Goal: Task Accomplishment & Management: Use online tool/utility

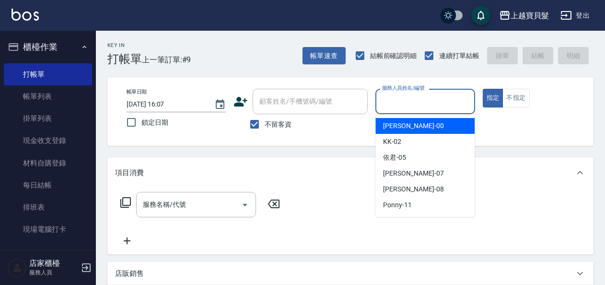
click at [405, 109] on input "服務人員姓名/編號" at bounding box center [424, 101] width 91 height 17
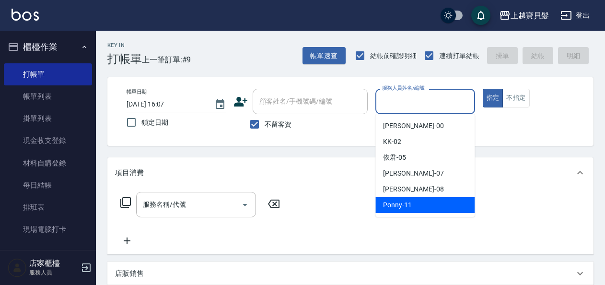
click at [406, 208] on span "Ponny -11" at bounding box center [397, 205] width 29 height 10
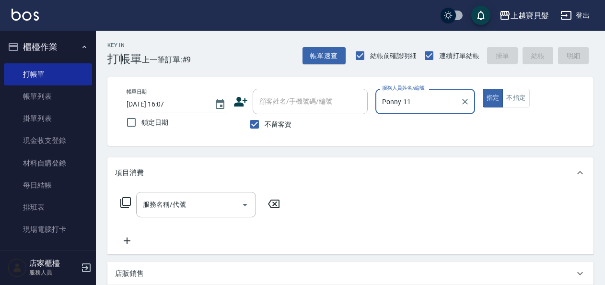
click at [426, 103] on input "Ponny-11" at bounding box center [417, 101] width 76 height 17
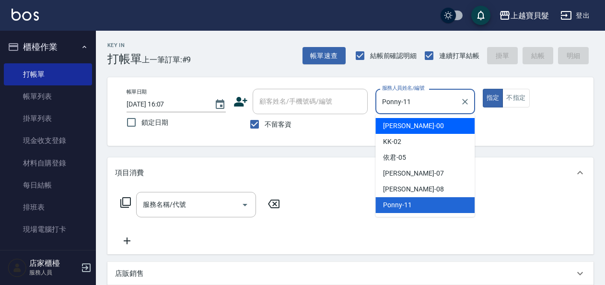
click at [420, 122] on div "小華 -00" at bounding box center [424, 126] width 99 height 16
type input "小華-00"
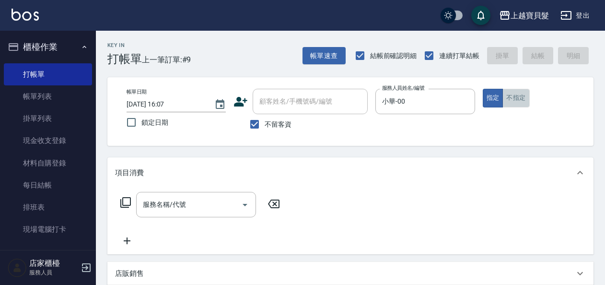
drag, startPoint x: 510, startPoint y: 98, endPoint x: 432, endPoint y: 127, distance: 83.1
click at [510, 96] on button "不指定" at bounding box center [515, 98] width 27 height 19
click at [183, 202] on input "服務名稱/代號" at bounding box center [188, 204] width 97 height 17
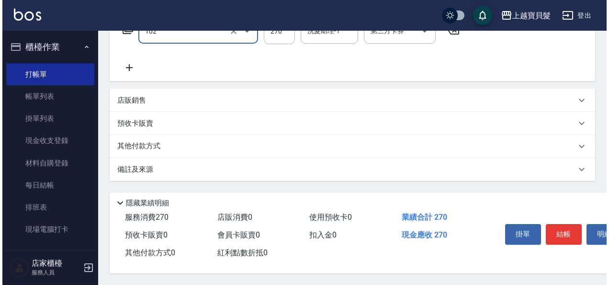
scroll to position [177, 0]
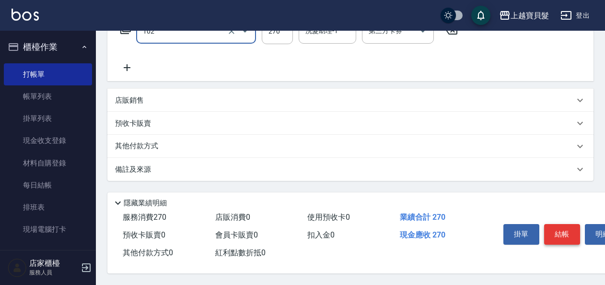
type input "洗+潤絲(102)"
click at [563, 228] on button "結帳" at bounding box center [562, 234] width 36 height 20
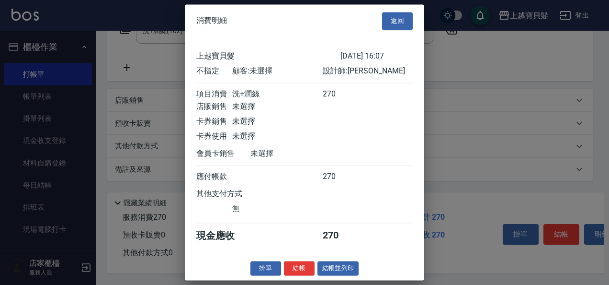
scroll to position [2, 0]
click at [338, 273] on button "結帳並列印" at bounding box center [339, 268] width 42 height 15
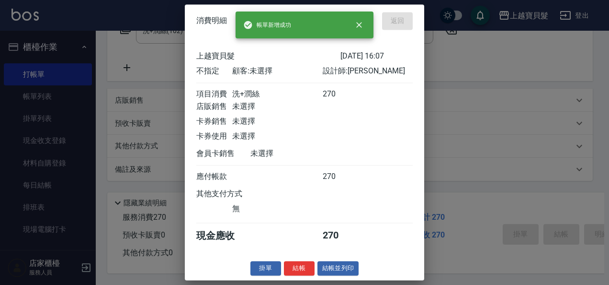
type input "[DATE] 18:33"
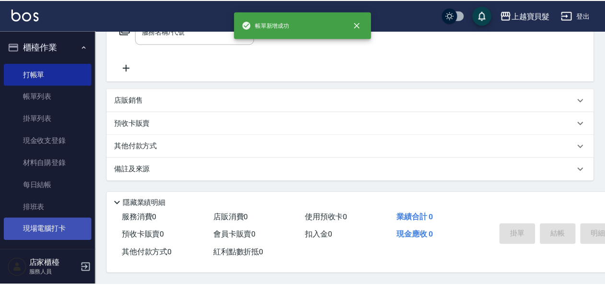
scroll to position [0, 0]
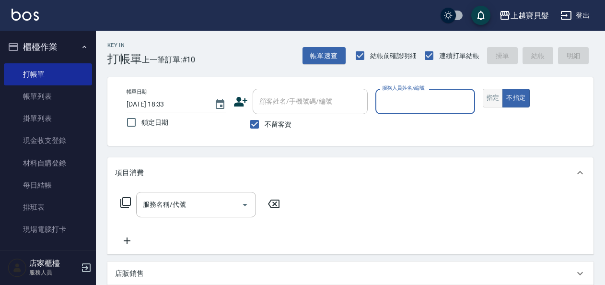
click at [489, 100] on button "指定" at bounding box center [492, 98] width 21 height 19
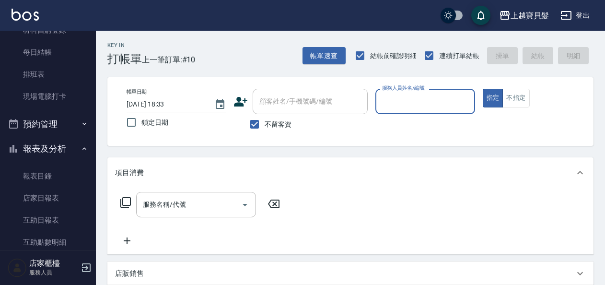
scroll to position [240, 0]
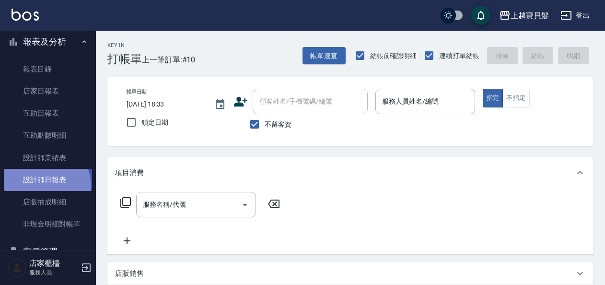
click at [41, 186] on link "設計師日報表" at bounding box center [48, 180] width 88 height 22
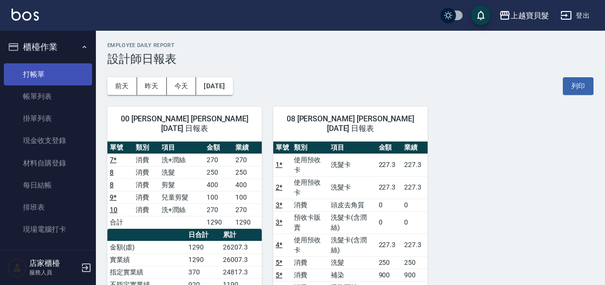
click at [51, 75] on link "打帳單" at bounding box center [48, 74] width 88 height 22
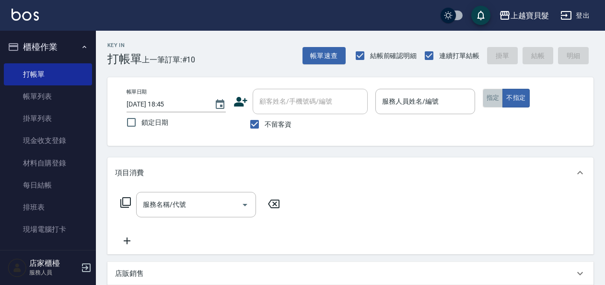
click at [495, 100] on button "指定" at bounding box center [492, 98] width 21 height 19
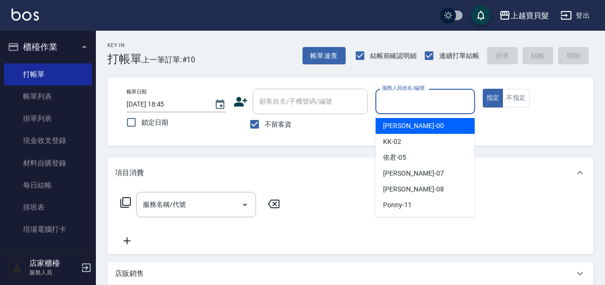
click at [395, 102] on input "服務人員姓名/編號" at bounding box center [424, 101] width 91 height 17
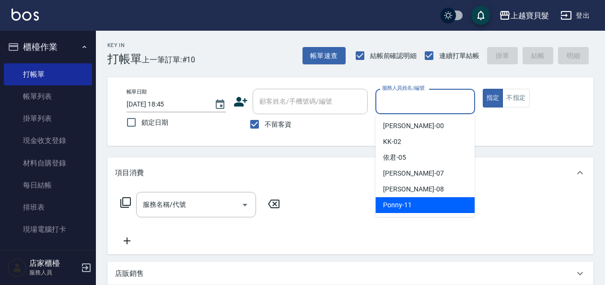
click at [387, 208] on span "Ponny -11" at bounding box center [397, 205] width 29 height 10
type input "Ponny-11"
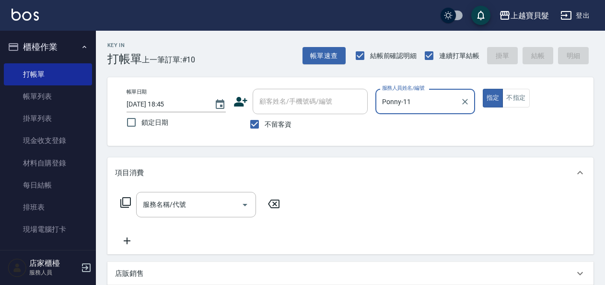
click at [127, 205] on icon at bounding box center [125, 202] width 11 height 11
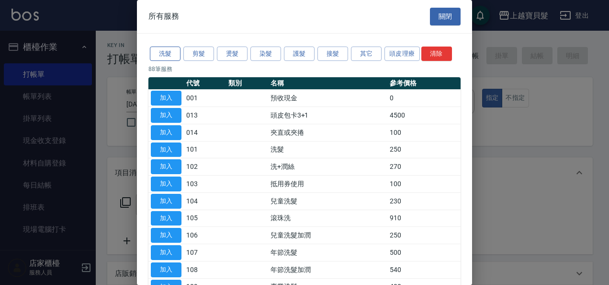
click at [172, 52] on button "洗髮" at bounding box center [165, 53] width 31 height 15
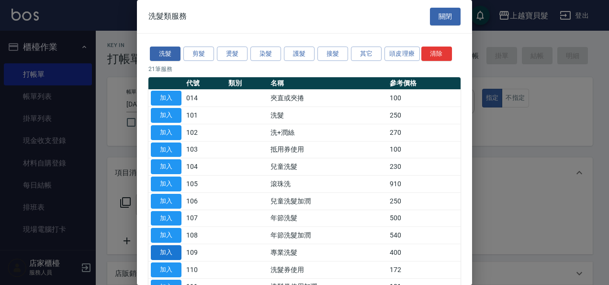
click at [170, 249] on button "加入" at bounding box center [166, 252] width 31 height 15
type input "專業洗髮(109)"
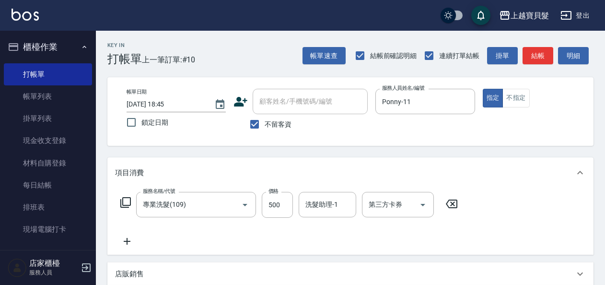
click at [126, 197] on icon at bounding box center [125, 202] width 11 height 11
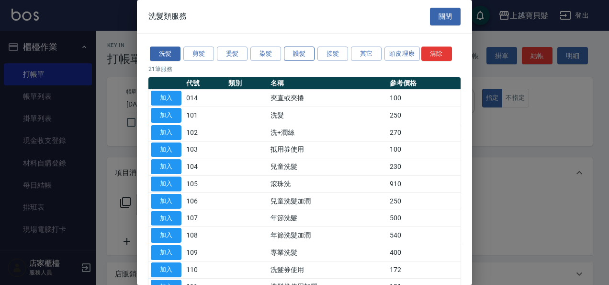
click at [303, 49] on button "護髮" at bounding box center [299, 53] width 31 height 15
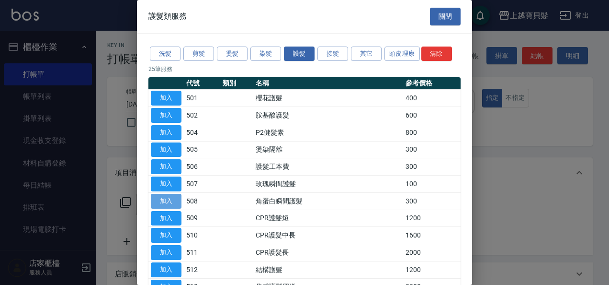
click at [162, 199] on button "加入" at bounding box center [166, 201] width 31 height 15
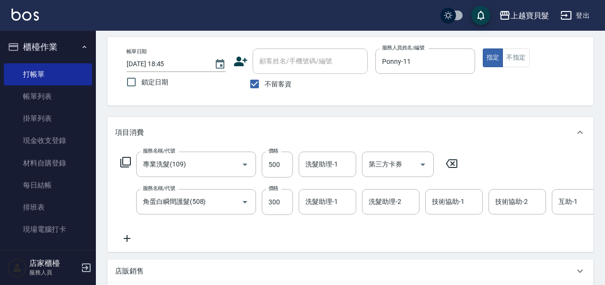
scroll to position [96, 0]
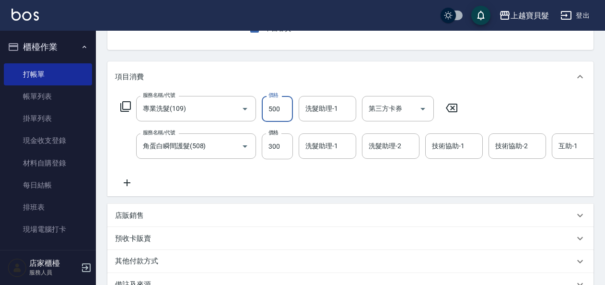
click at [283, 109] on input "500" at bounding box center [277, 109] width 31 height 26
type input "400"
click at [286, 146] on input "300" at bounding box center [277, 146] width 31 height 26
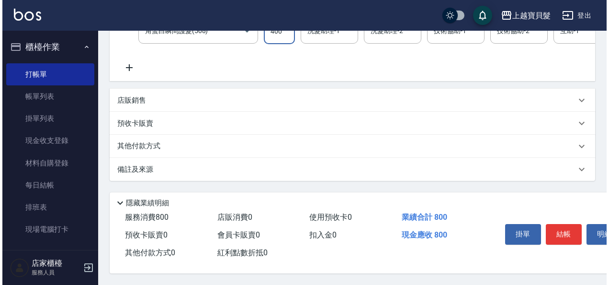
scroll to position [221, 0]
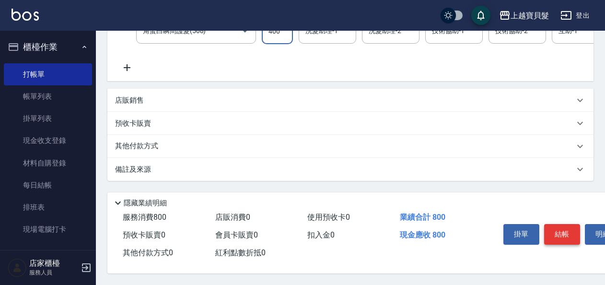
type input "400"
click at [553, 225] on button "結帳" at bounding box center [562, 234] width 36 height 20
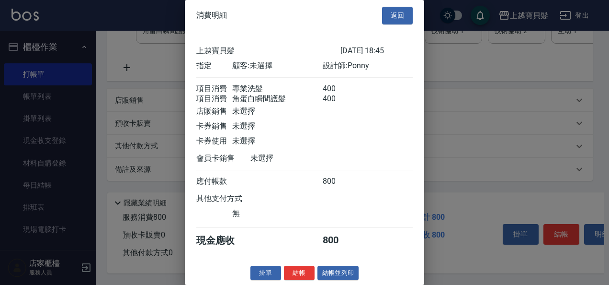
scroll to position [13, 0]
click at [341, 269] on button "結帳並列印" at bounding box center [339, 272] width 42 height 15
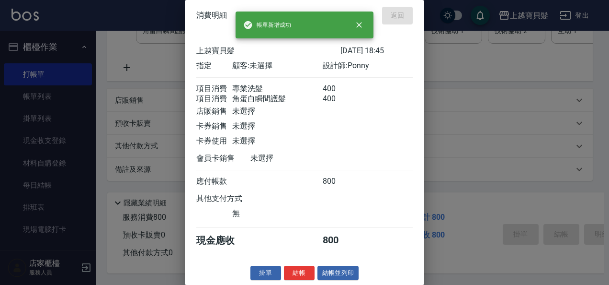
type input "[DATE] 18:46"
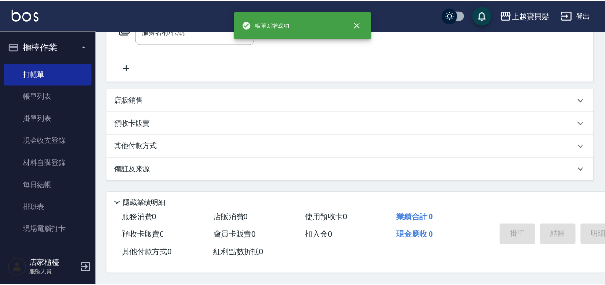
scroll to position [0, 0]
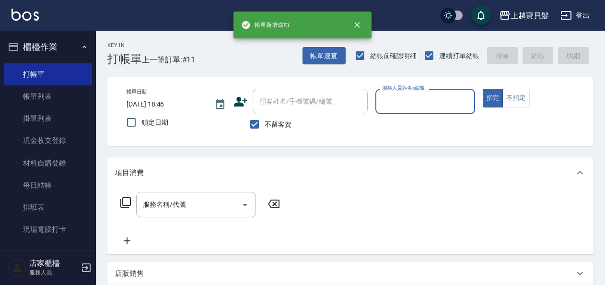
click at [409, 108] on input "服務人員姓名/編號" at bounding box center [424, 101] width 91 height 17
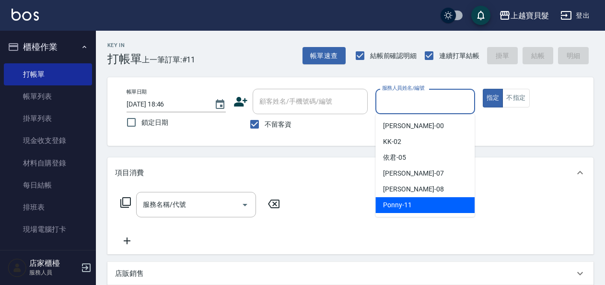
click at [400, 212] on div "Ponny -11" at bounding box center [424, 205] width 99 height 16
type input "Ponny-11"
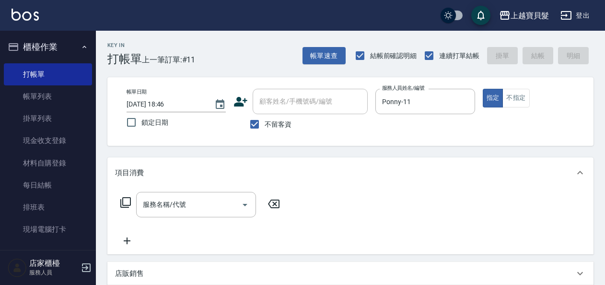
click at [127, 199] on icon at bounding box center [125, 201] width 11 height 11
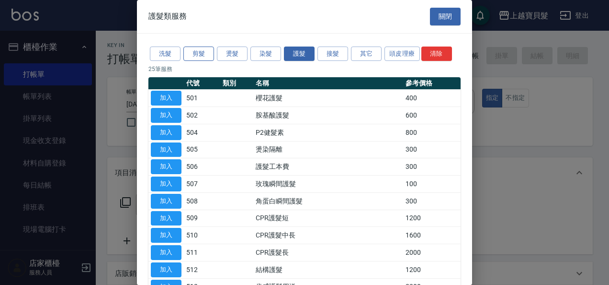
click at [195, 52] on button "剪髮" at bounding box center [198, 53] width 31 height 15
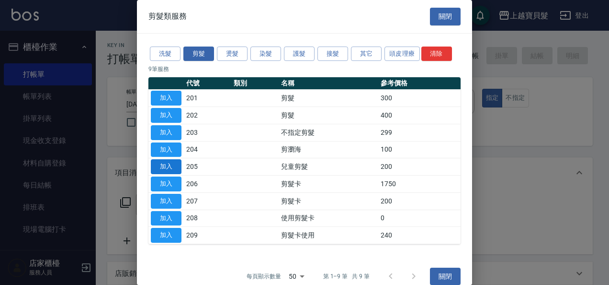
click at [166, 160] on button "加入" at bounding box center [166, 166] width 31 height 15
type input "兒童剪髮(205)"
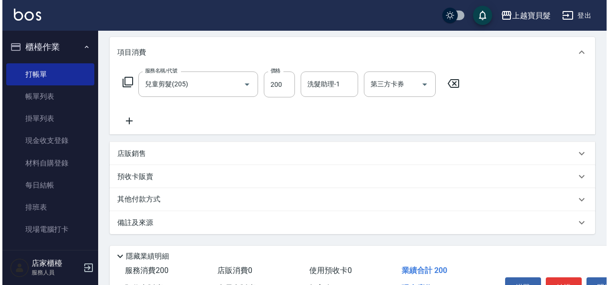
scroll to position [177, 0]
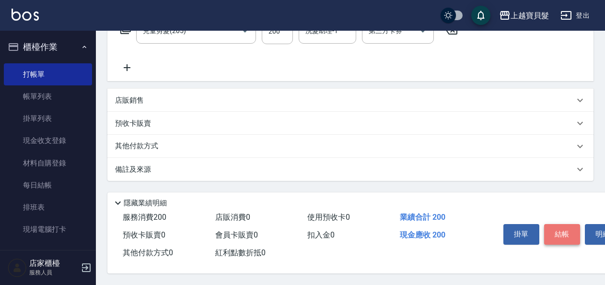
click at [574, 227] on button "結帳" at bounding box center [562, 234] width 36 height 20
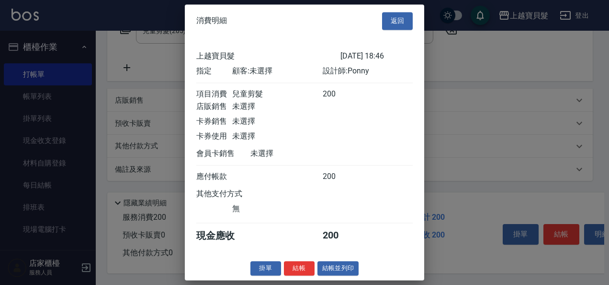
click at [339, 272] on button "結帳並列印" at bounding box center [339, 268] width 42 height 15
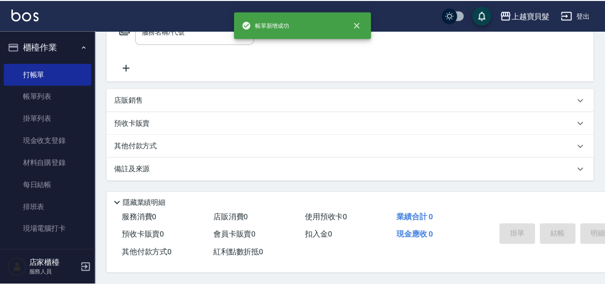
scroll to position [0, 0]
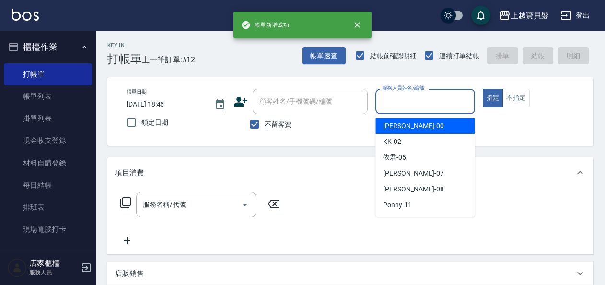
click at [420, 103] on input "服務人員姓名/編號" at bounding box center [424, 101] width 91 height 17
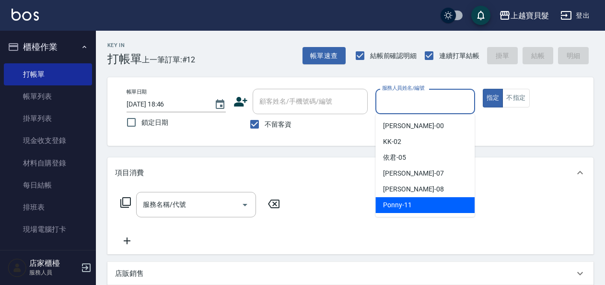
drag, startPoint x: 413, startPoint y: 200, endPoint x: 378, endPoint y: 205, distance: 34.8
click at [413, 200] on div "Ponny -11" at bounding box center [424, 205] width 99 height 16
type input "Ponny-11"
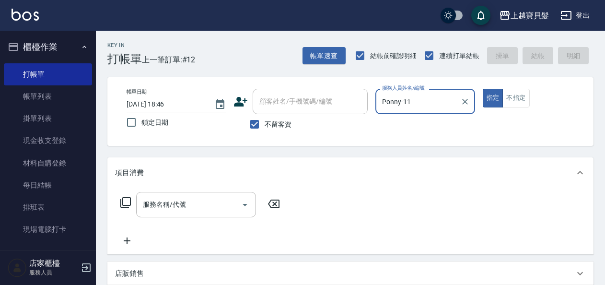
click at [127, 203] on icon at bounding box center [125, 201] width 11 height 11
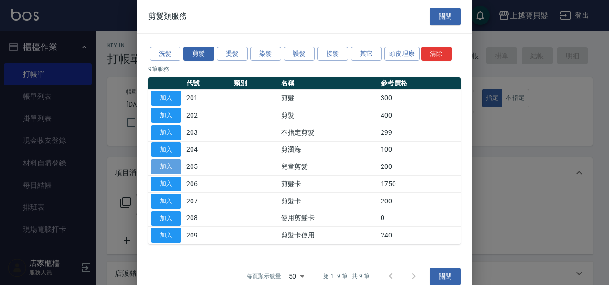
click at [169, 164] on button "加入" at bounding box center [166, 166] width 31 height 15
type input "兒童剪髮(205)"
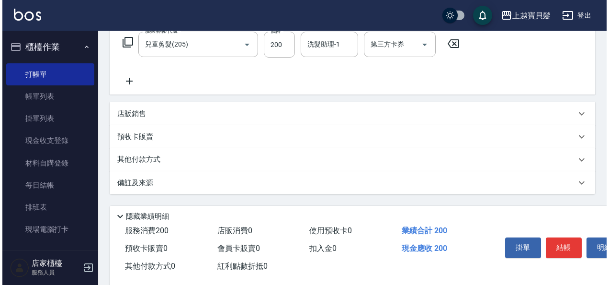
scroll to position [177, 0]
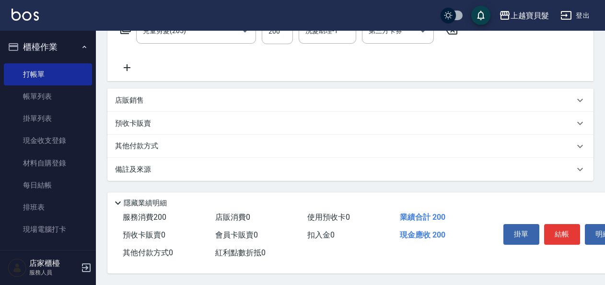
click at [563, 216] on div "掛單 結帳 明細" at bounding box center [583, 234] width 190 height 53
click at [566, 232] on button "結帳" at bounding box center [562, 234] width 36 height 20
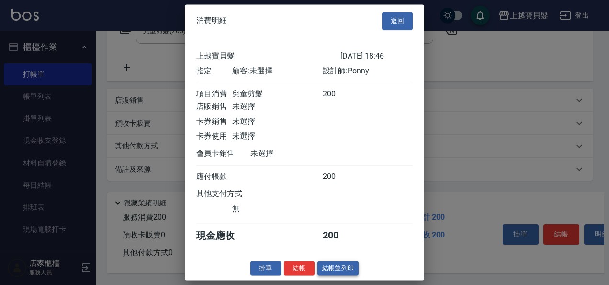
click at [334, 275] on button "結帳並列印" at bounding box center [339, 268] width 42 height 15
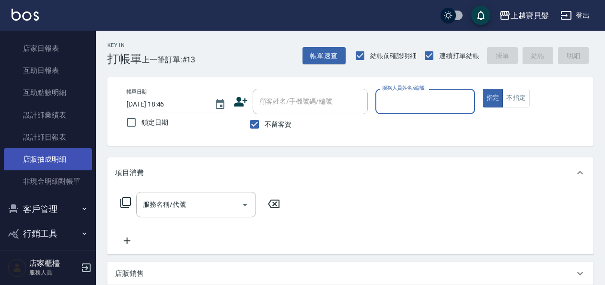
scroll to position [287, 0]
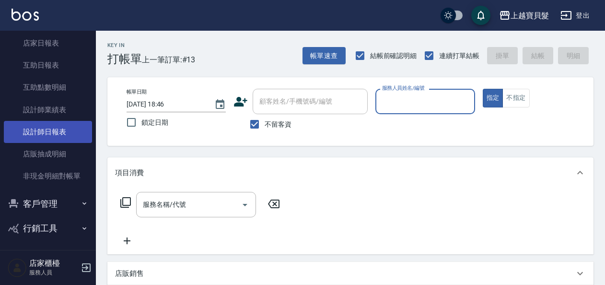
click at [64, 136] on link "設計師日報表" at bounding box center [48, 132] width 88 height 22
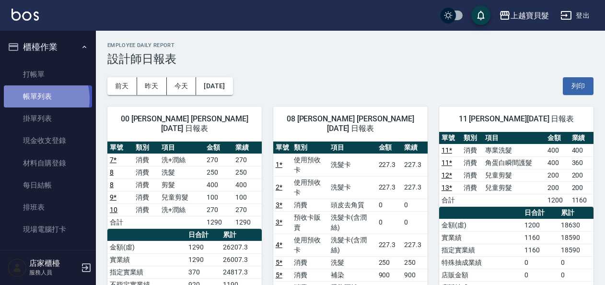
click at [35, 99] on link "帳單列表" at bounding box center [48, 96] width 88 height 22
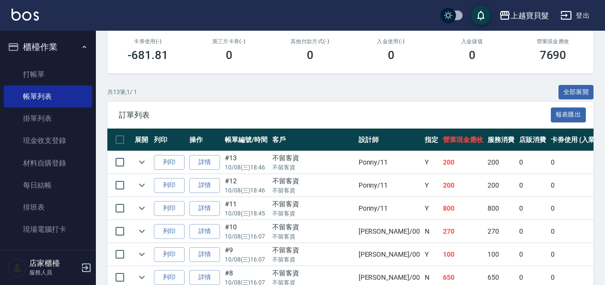
scroll to position [192, 0]
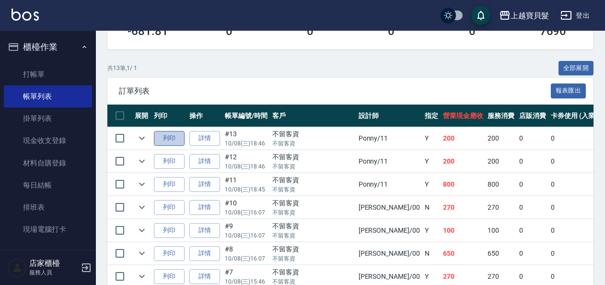
click at [174, 135] on button "列印" at bounding box center [169, 138] width 31 height 15
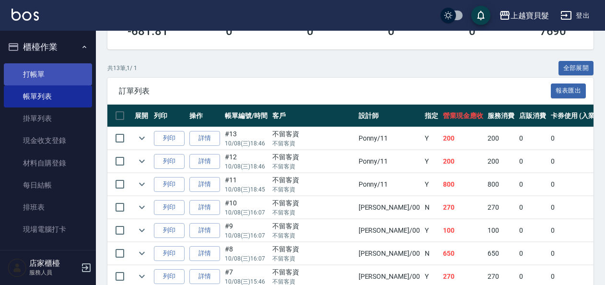
click at [51, 68] on link "打帳單" at bounding box center [48, 74] width 88 height 22
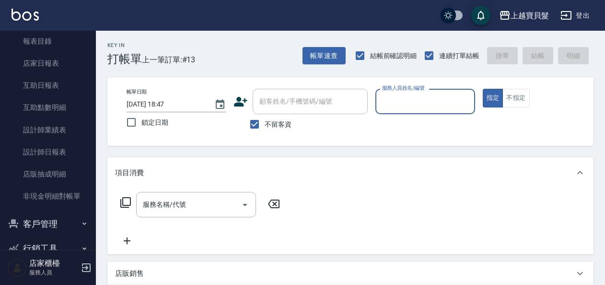
scroll to position [289, 0]
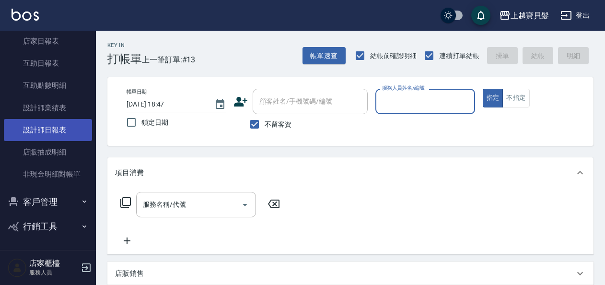
click at [39, 132] on link "設計師日報表" at bounding box center [48, 130] width 88 height 22
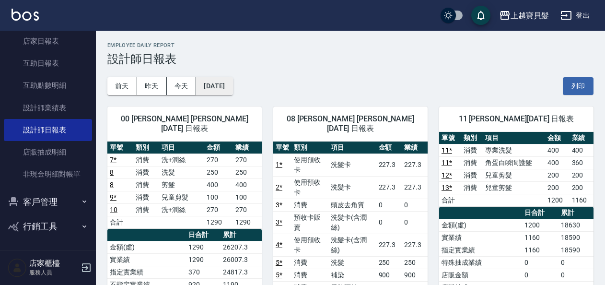
drag, startPoint x: 232, startPoint y: 76, endPoint x: 232, endPoint y: 81, distance: 5.8
click at [232, 80] on div "[DATE] [DATE] [DATE] [DATE] 列印" at bounding box center [350, 86] width 486 height 41
click at [232, 82] on button "[DATE]" at bounding box center [214, 86] width 36 height 18
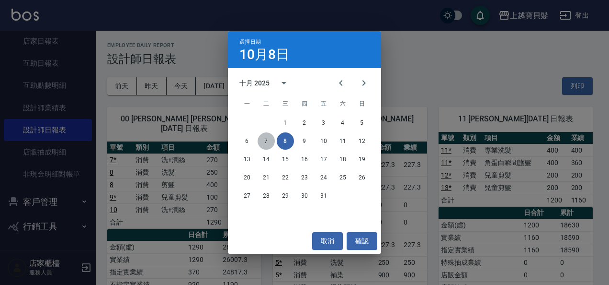
click at [269, 142] on button "7" at bounding box center [266, 140] width 17 height 17
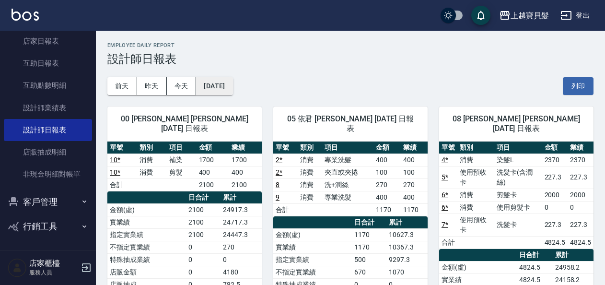
click at [226, 86] on button "[DATE]" at bounding box center [214, 86] width 36 height 18
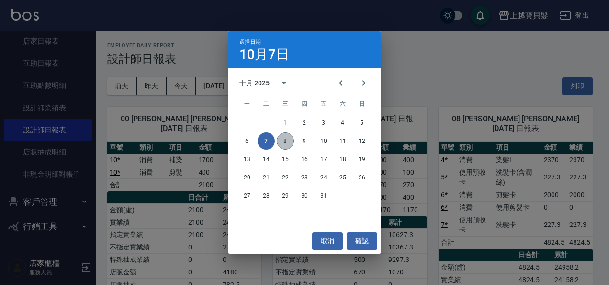
click at [291, 140] on button "8" at bounding box center [285, 140] width 17 height 17
